Goal: Register for event/course

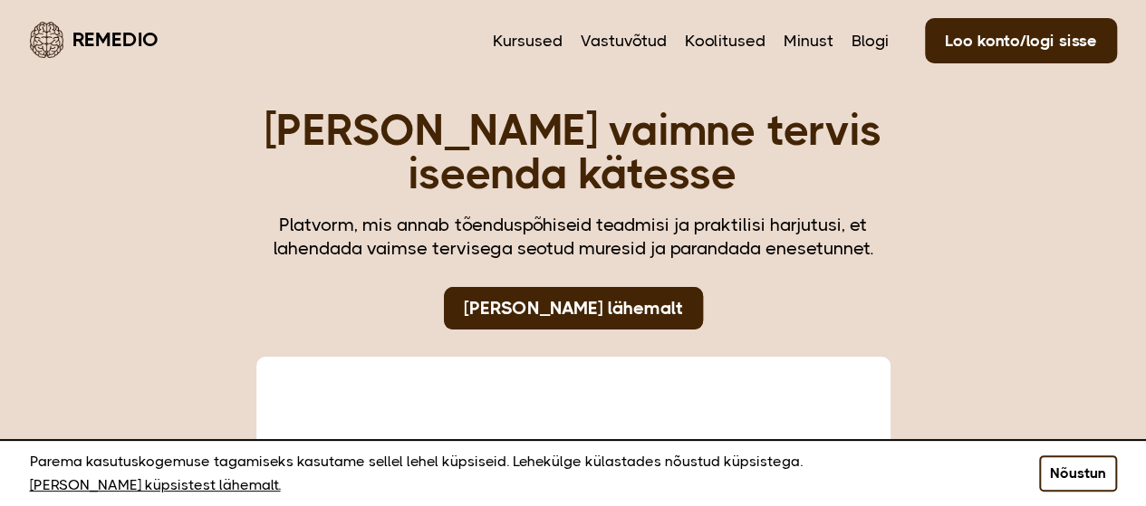
click at [1099, 476] on button "Nõustun" at bounding box center [1078, 474] width 78 height 36
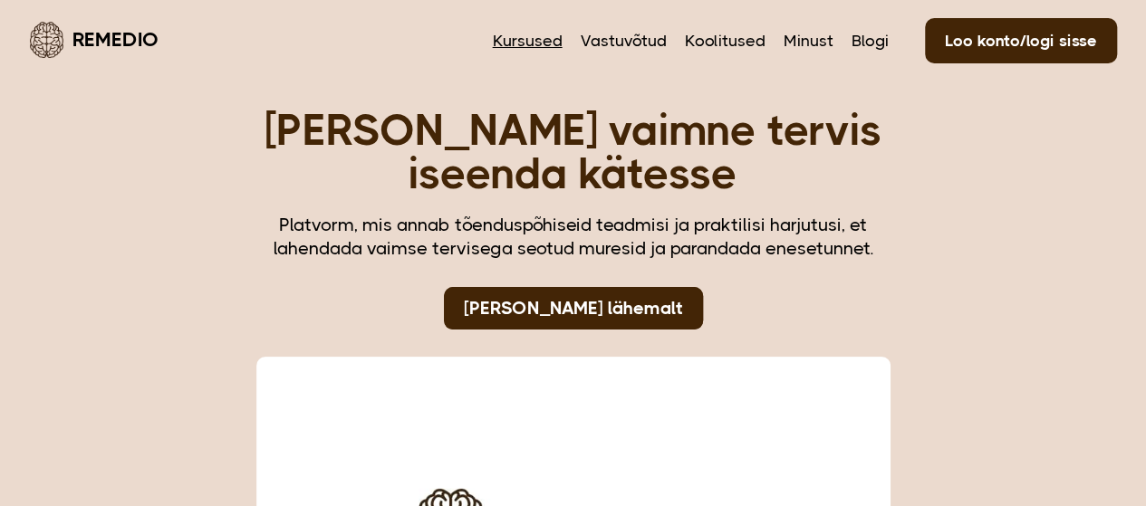
click at [536, 45] on link "Kursused" at bounding box center [528, 41] width 70 height 24
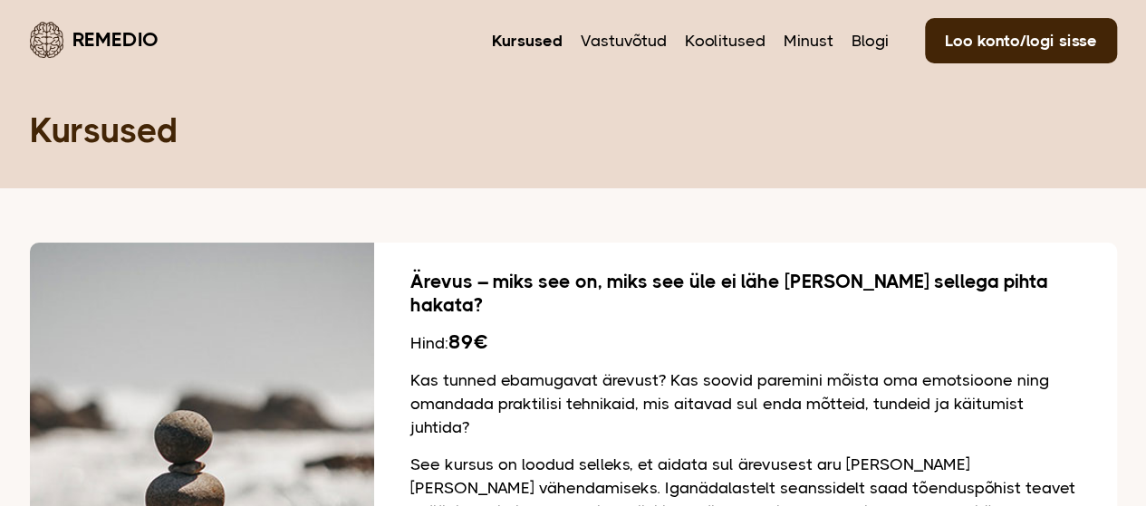
click at [741, 331] on div "Hind: 89€" at bounding box center [745, 343] width 670 height 24
click at [735, 36] on link "Koolitused" at bounding box center [725, 41] width 81 height 24
